Goal: Information Seeking & Learning: Learn about a topic

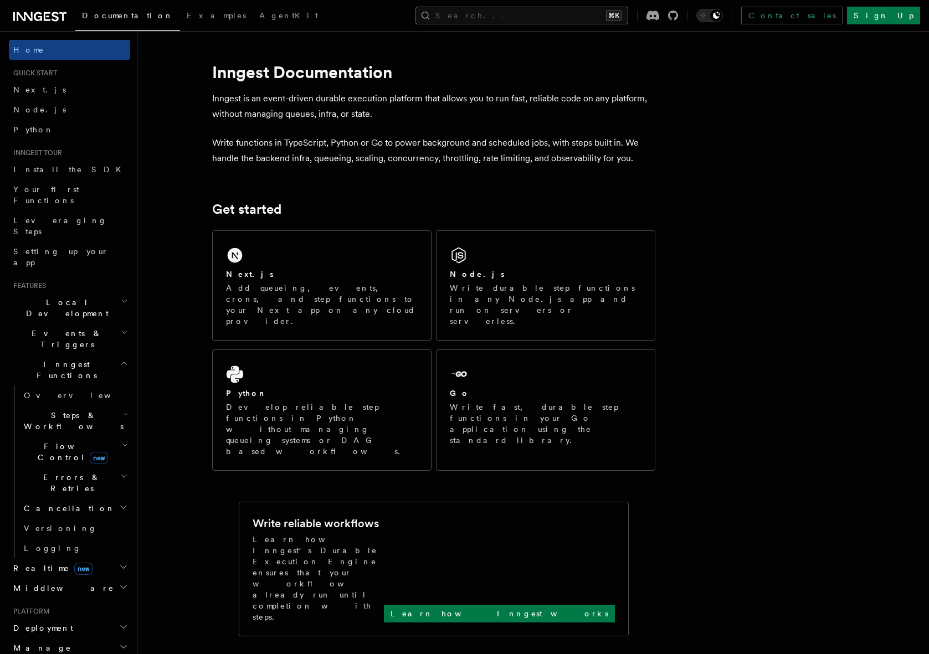
click at [536, 17] on button "Search... ⌘K" at bounding box center [522, 16] width 213 height 18
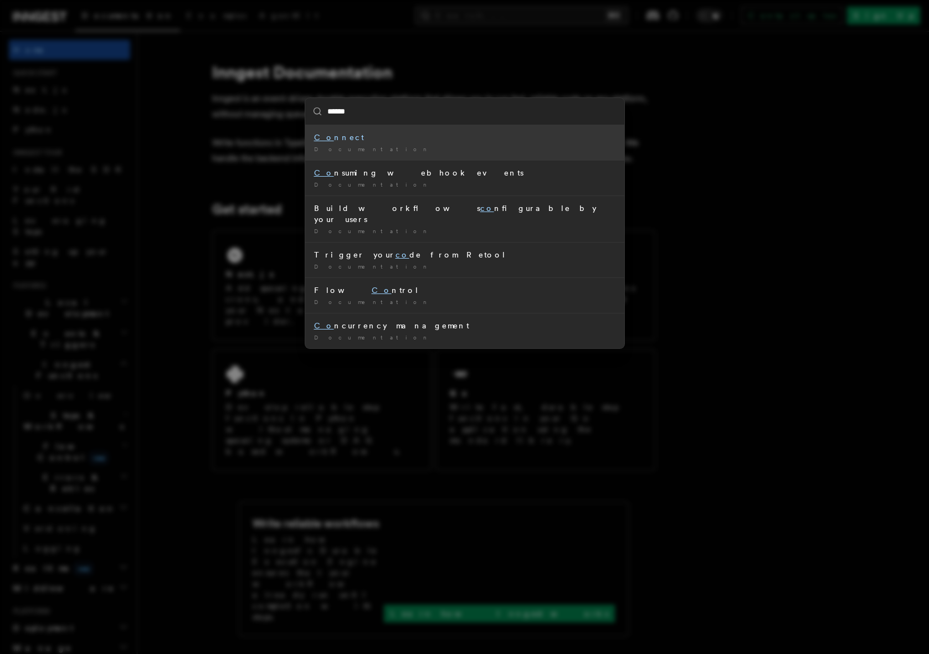
type input "*******"
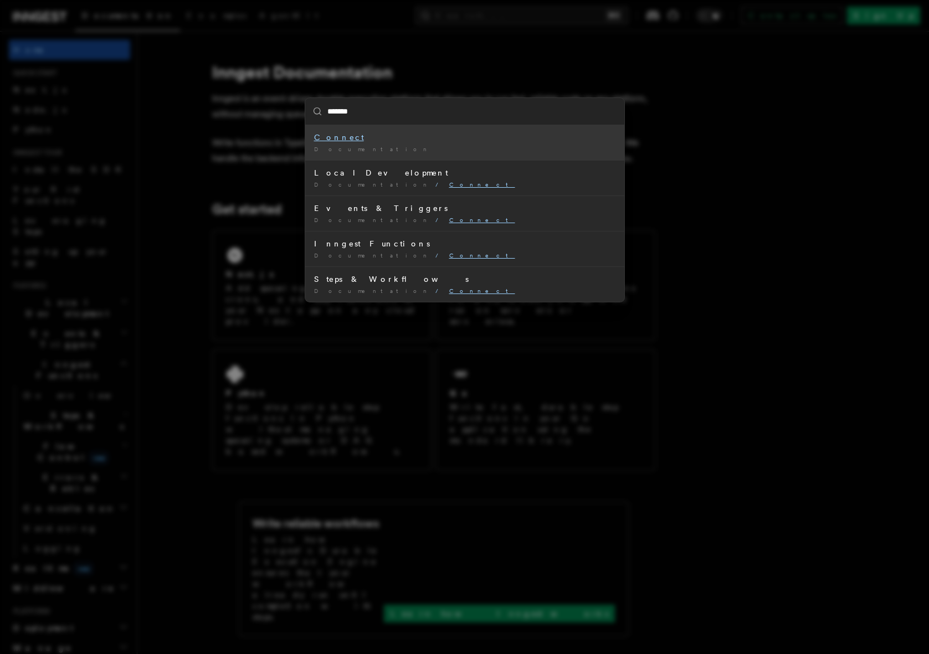
click at [327, 138] on mark "Connect" at bounding box center [339, 137] width 50 height 9
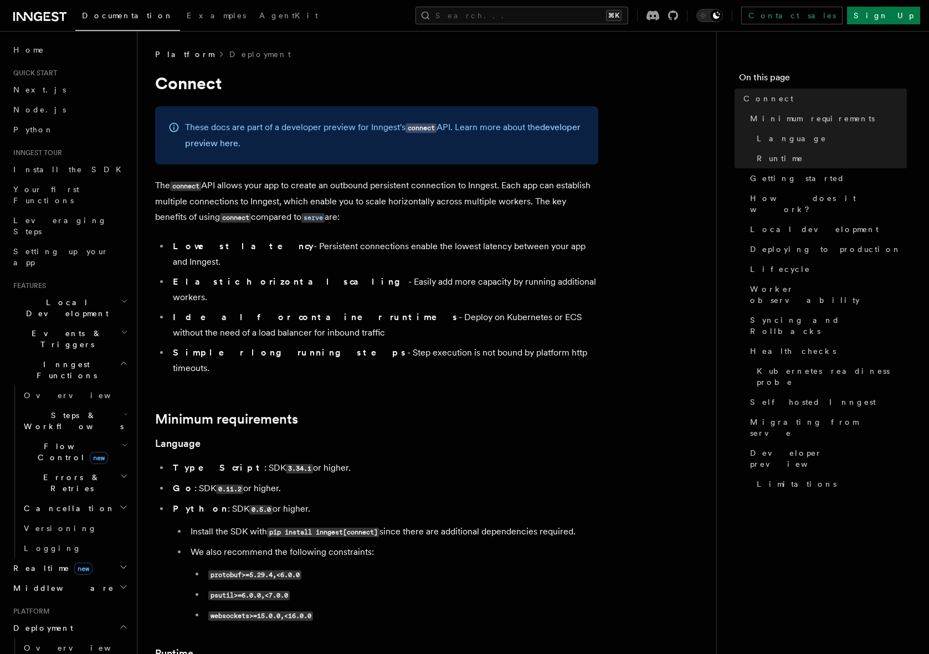
click at [250, 310] on li "Ideal for container runtimes - Deploy on Kubernetes or ECS without the need of …" at bounding box center [384, 325] width 429 height 31
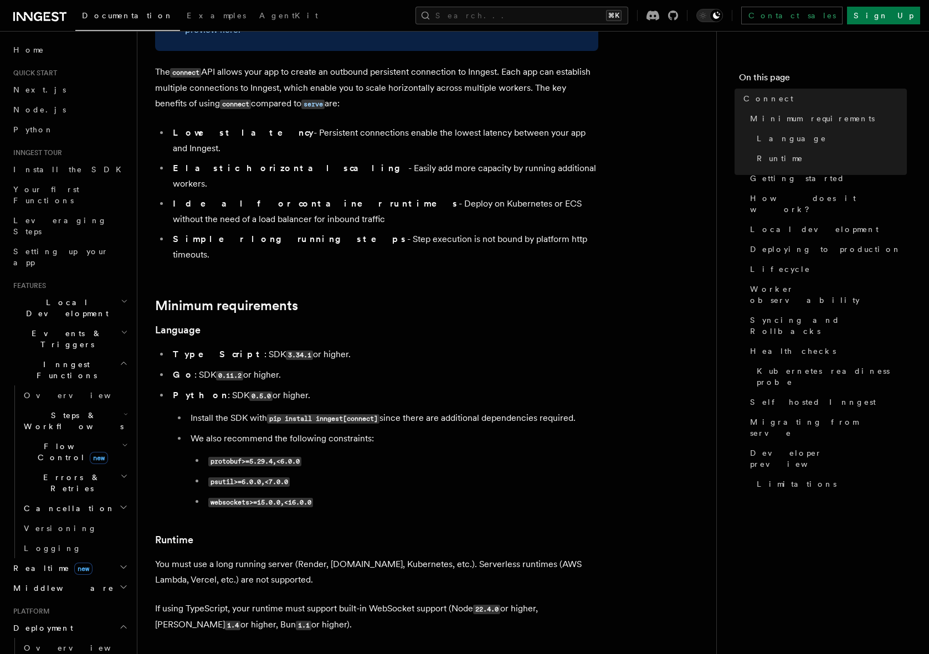
scroll to position [222, 0]
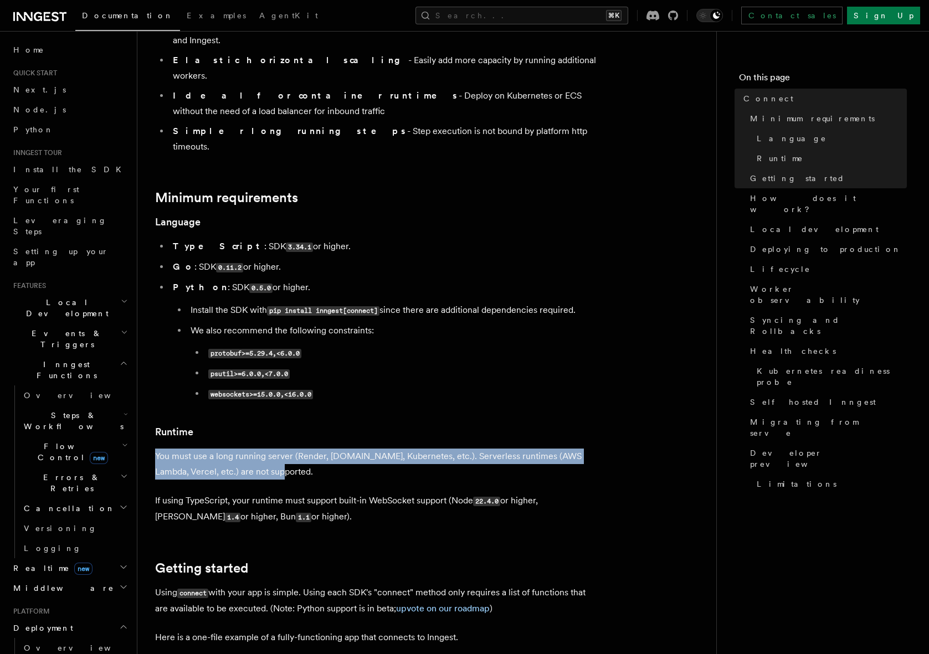
drag, startPoint x: 249, startPoint y: 430, endPoint x: 152, endPoint y: 406, distance: 100.1
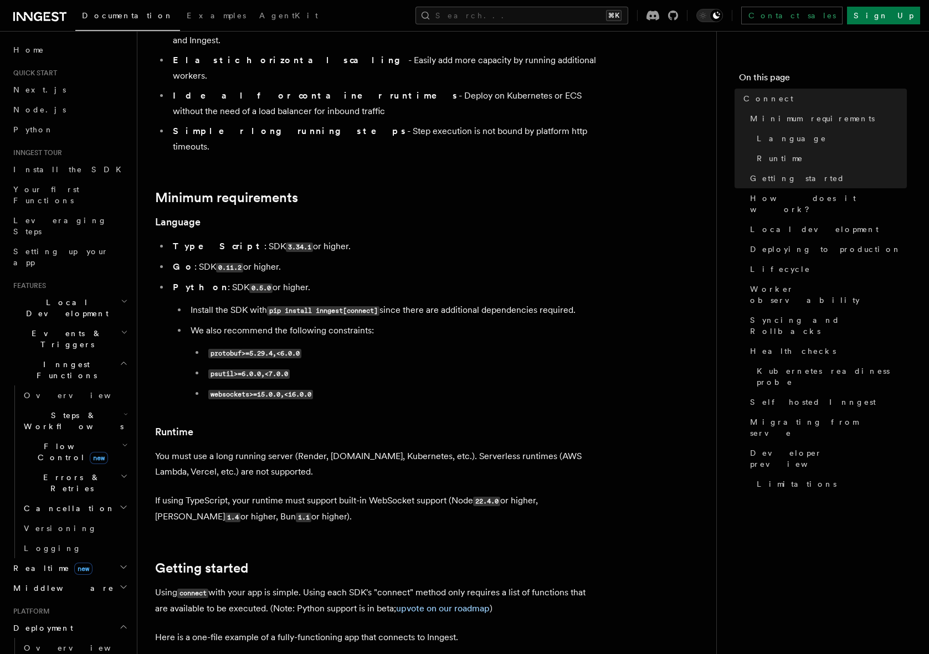
click at [248, 449] on p "You must use a long running server (Render, [DOMAIN_NAME], Kubernetes, etc.). S…" at bounding box center [376, 464] width 443 height 31
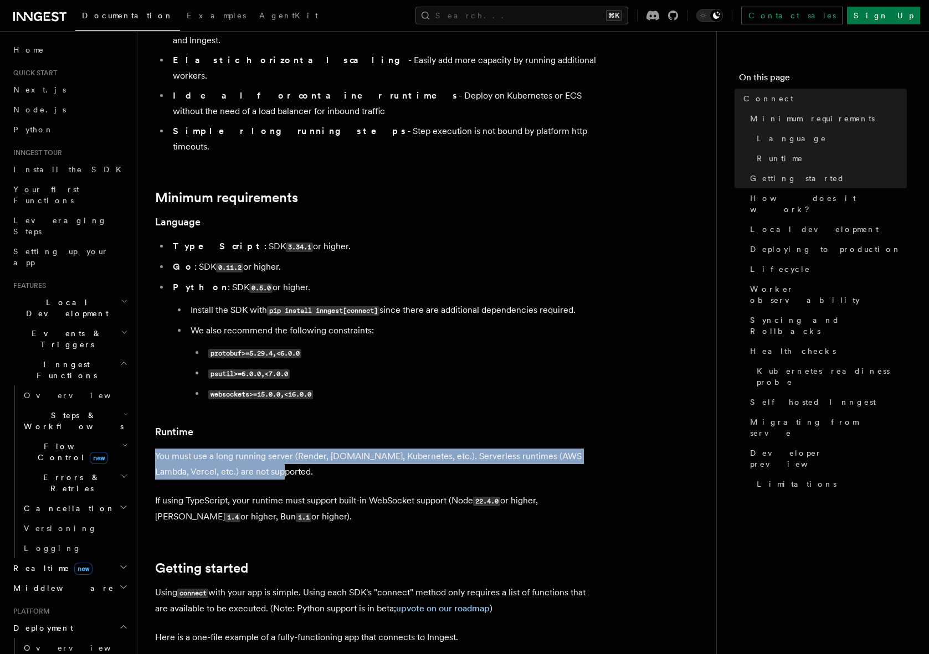
drag, startPoint x: 254, startPoint y: 430, endPoint x: 144, endPoint y: 405, distance: 112.6
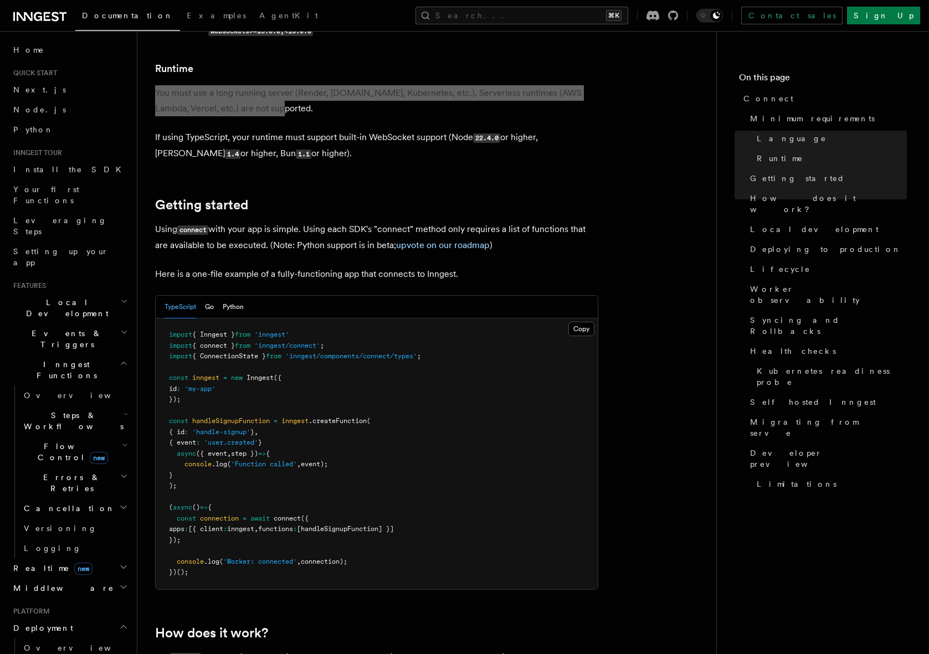
scroll to position [658, 0]
